Goal: Task Accomplishment & Management: Use online tool/utility

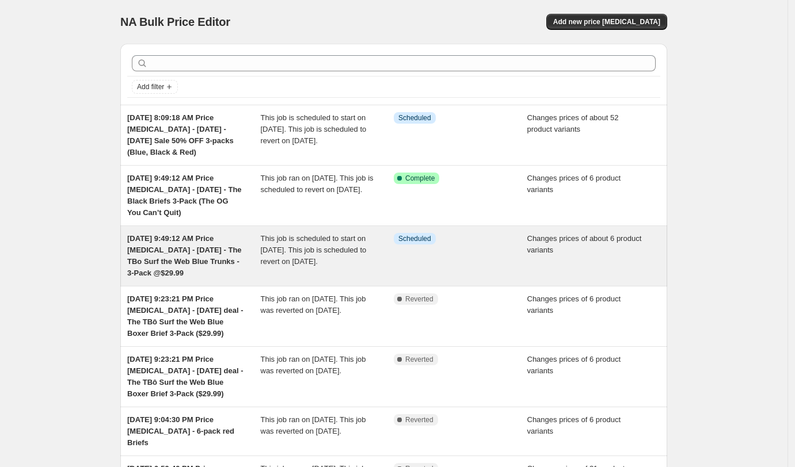
click at [379, 261] on div "This job is scheduled to start on [DATE]. This job is scheduled to revert on [D…" at bounding box center [328, 256] width 134 height 46
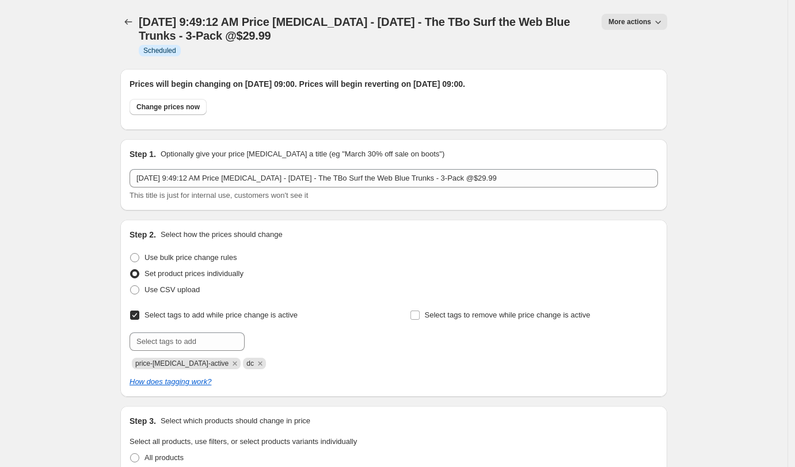
click at [637, 27] on button "More actions" at bounding box center [635, 22] width 66 height 16
click at [531, 34] on h1 "[DATE] 9:49:12 AM Price [MEDICAL_DATA] - [DATE] - The TBo Surf the Web Blue Tru…" at bounding box center [363, 29] width 449 height 28
click at [163, 113] on button "Change prices now" at bounding box center [168, 107] width 77 height 16
radio input "true"
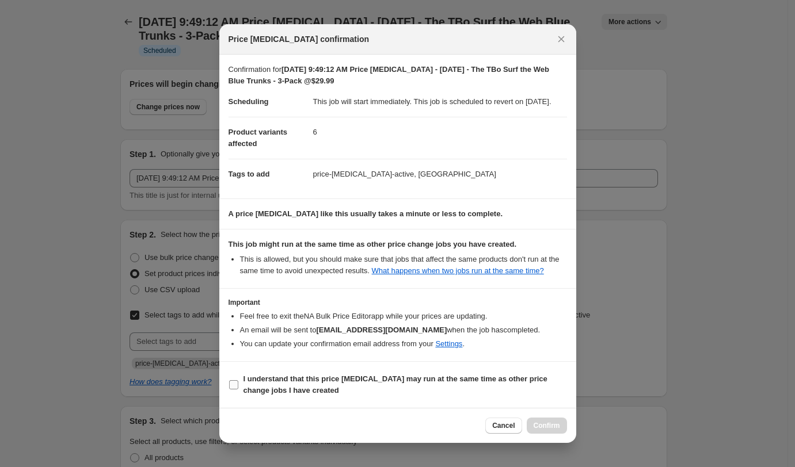
click at [347, 397] on span "I understand that this price [MEDICAL_DATA] may run at the same time as other p…" at bounding box center [406, 385] width 324 height 23
click at [238, 390] on input "I understand that this price [MEDICAL_DATA] may run at the same time as other p…" at bounding box center [233, 385] width 9 height 9
checkbox input "true"
click at [537, 431] on span "Confirm" at bounding box center [547, 425] width 26 height 9
